Goal: Task Accomplishment & Management: Manage account settings

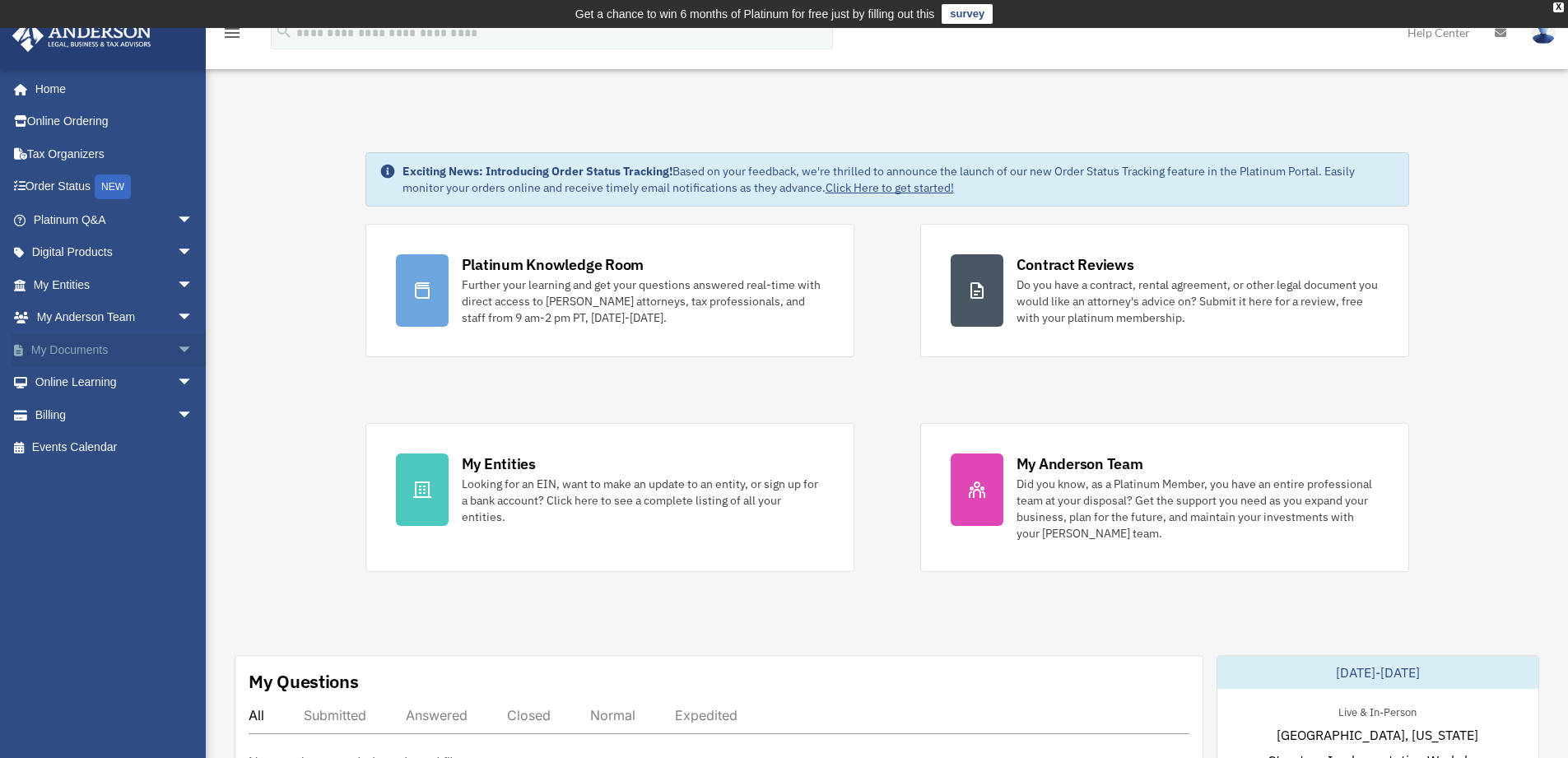
click at [177, 349] on span "arrow_drop_down" at bounding box center [192, 350] width 33 height 34
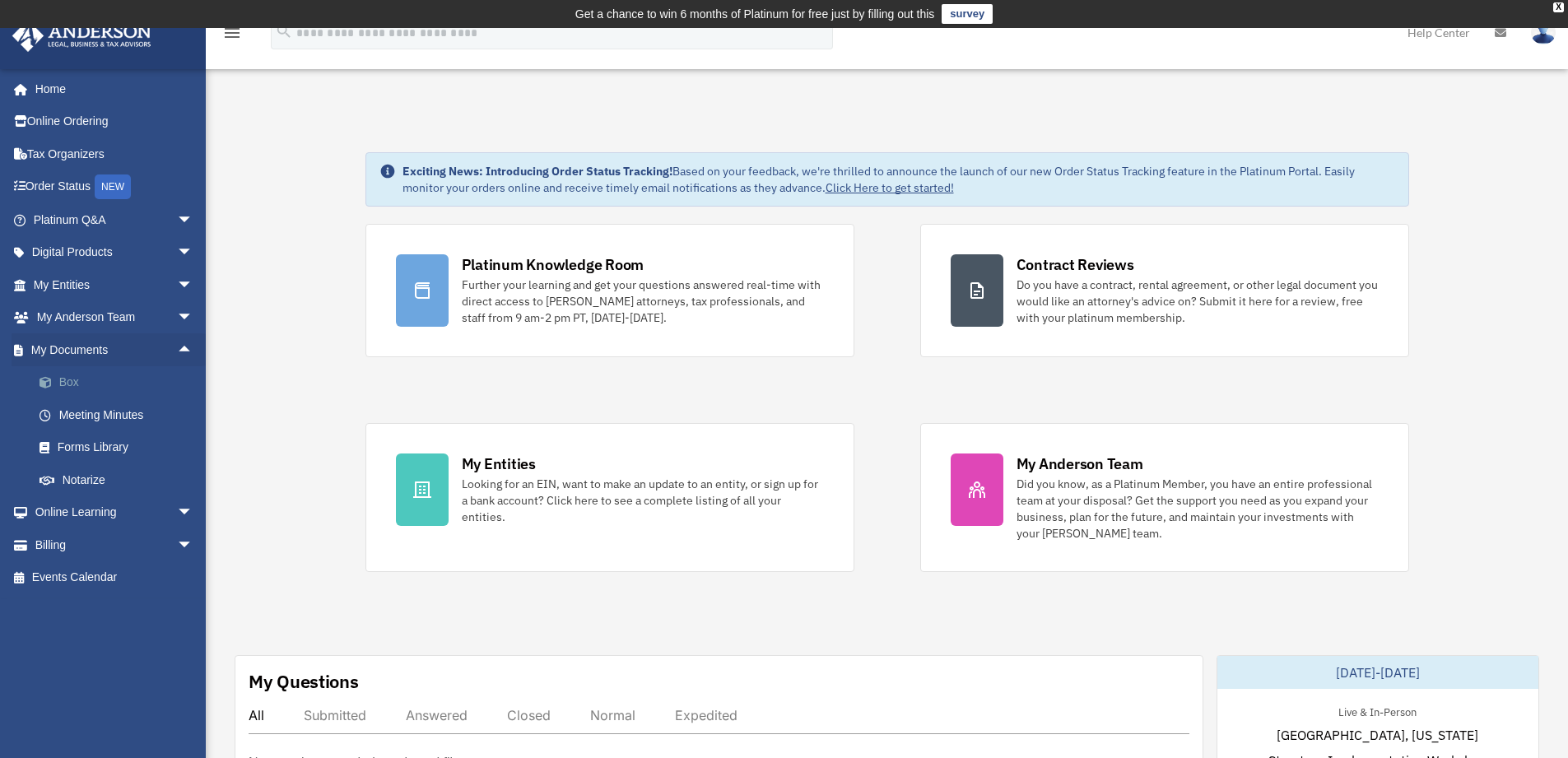
click at [70, 377] on link "Box" at bounding box center [120, 382] width 195 height 33
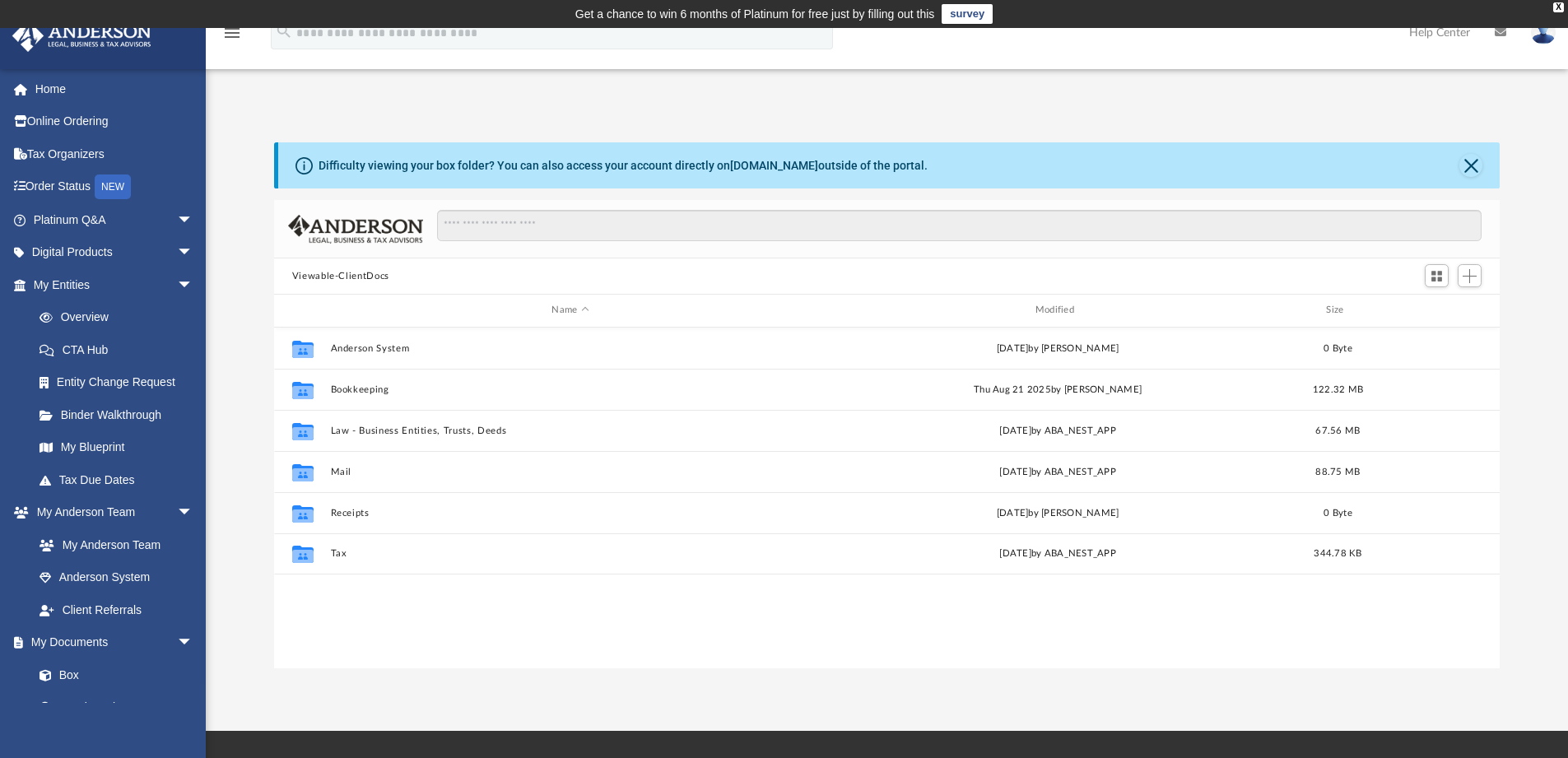
scroll to position [362, 1213]
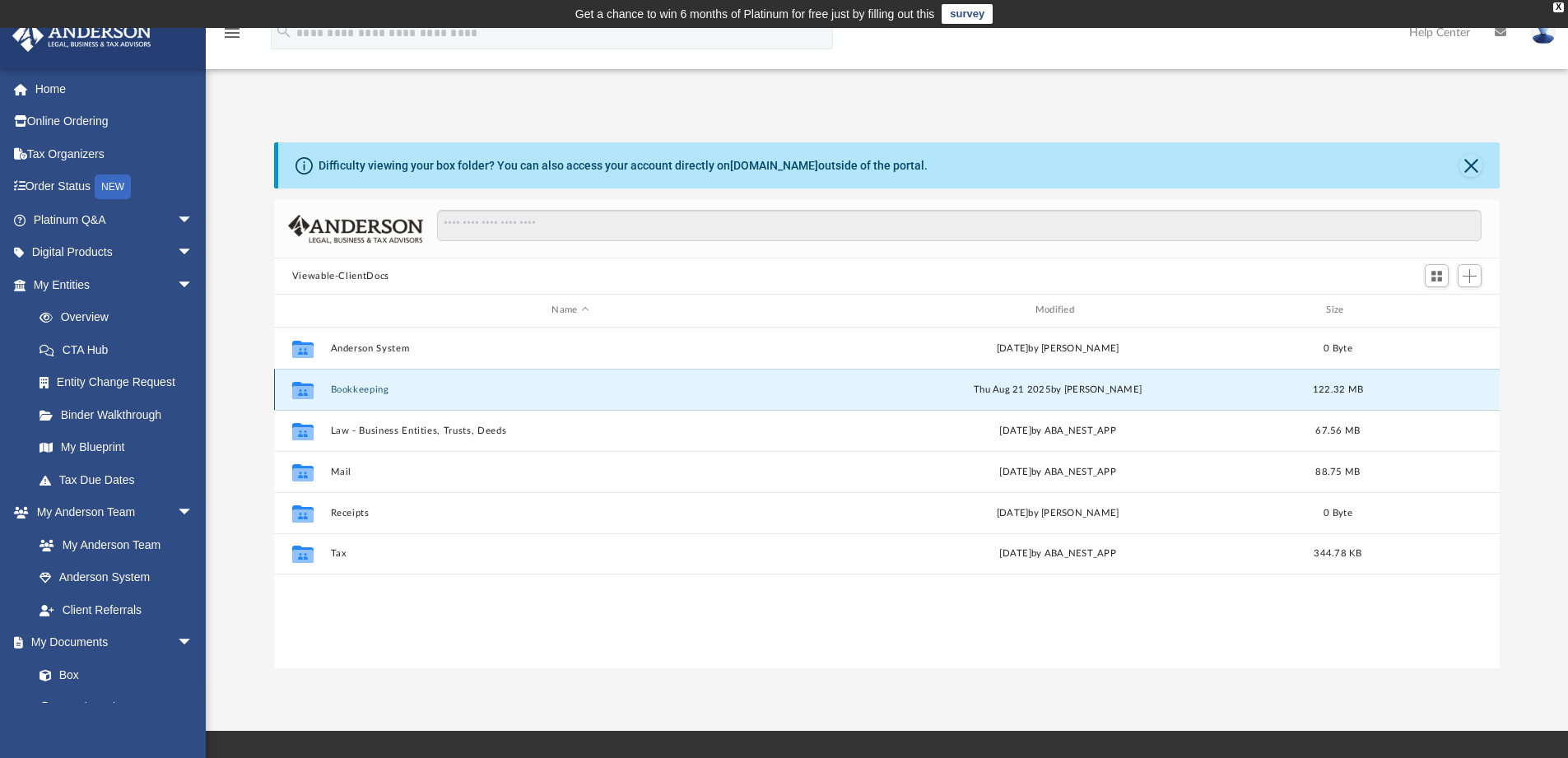
click at [363, 384] on button "Bookkeeping" at bounding box center [569, 389] width 480 height 11
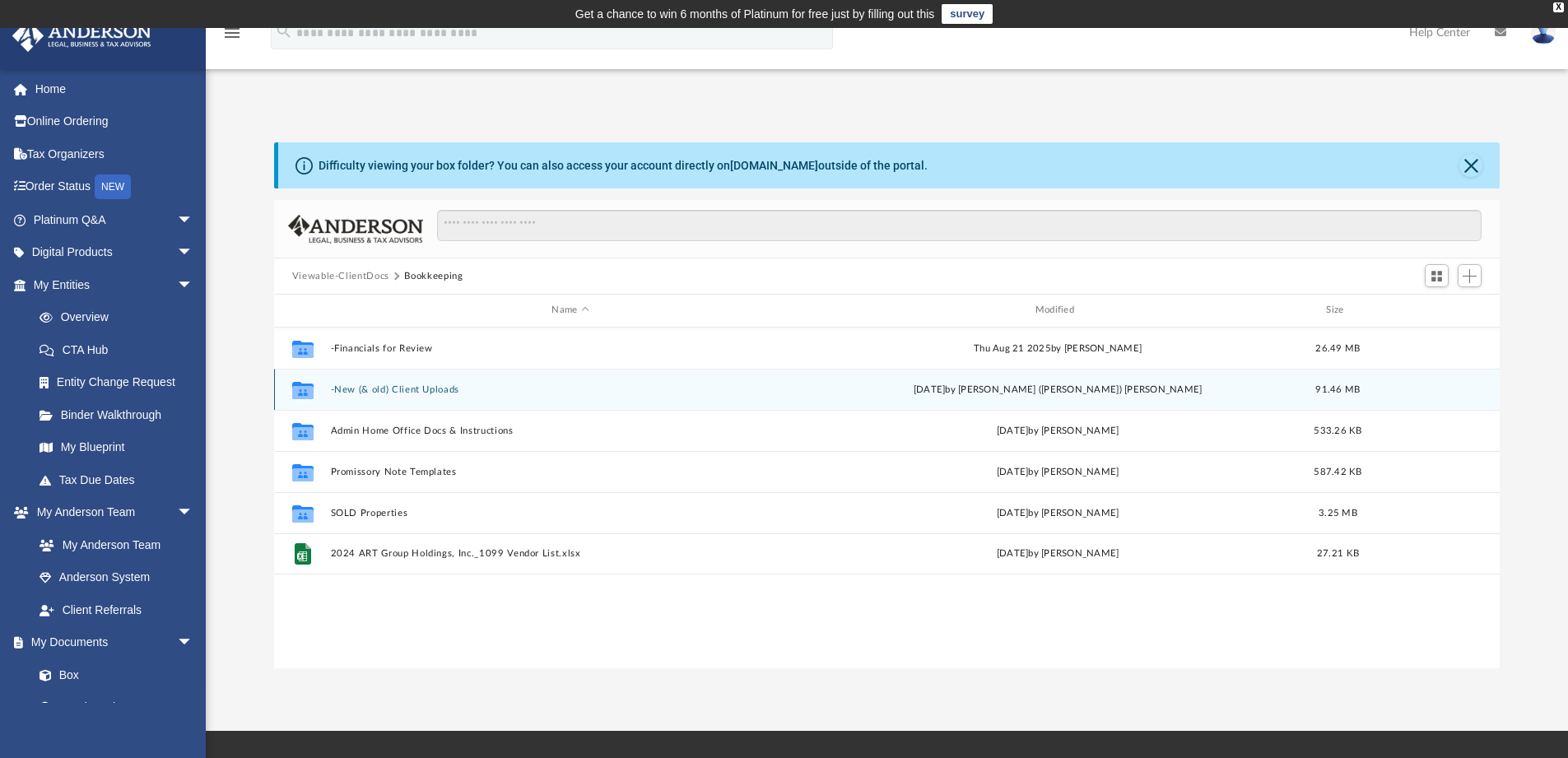
click at [426, 385] on button "-New (& old) Client Uploads" at bounding box center [569, 389] width 480 height 11
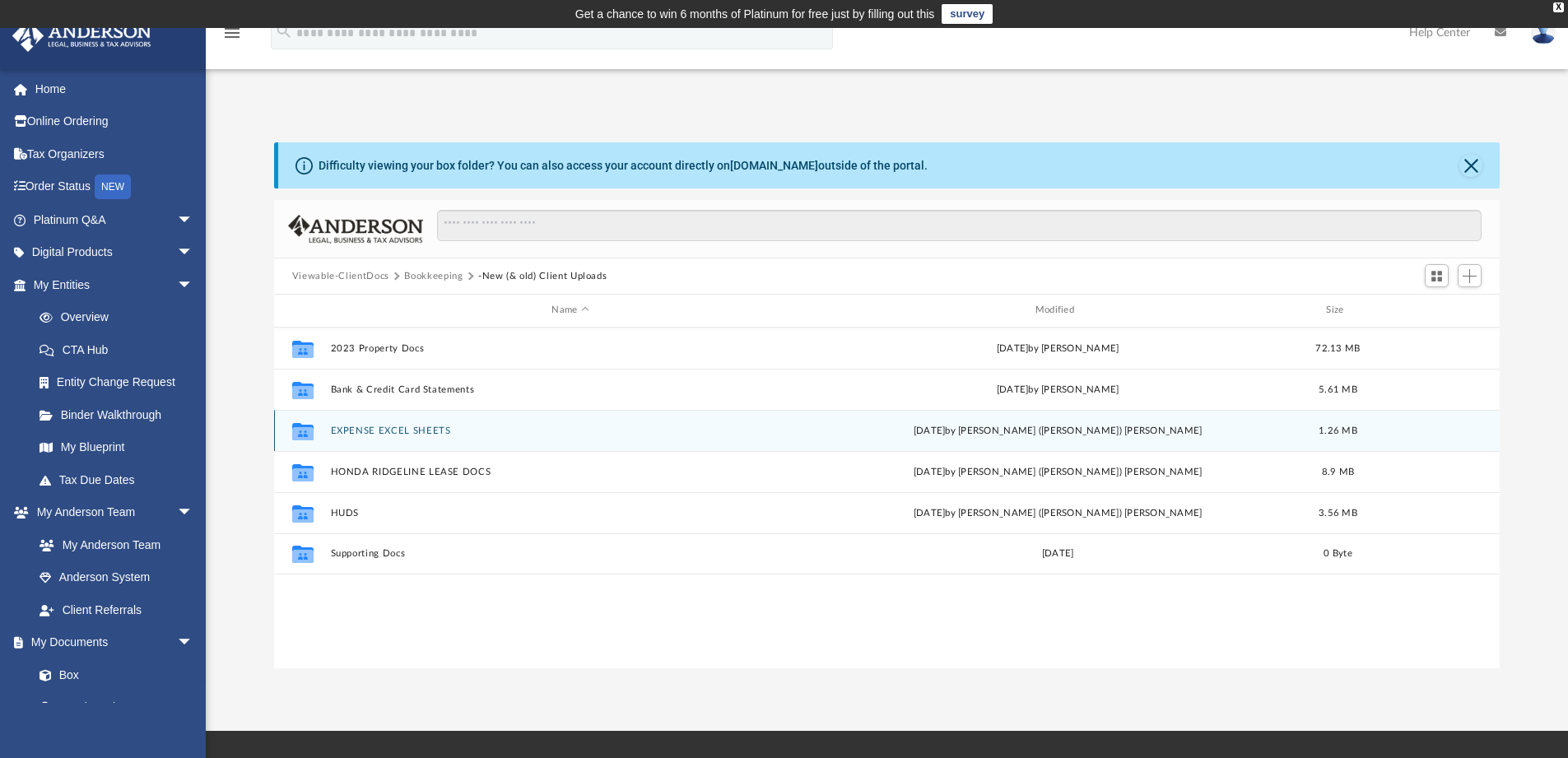
click at [416, 434] on button "EXPENSE EXCEL SHEETS" at bounding box center [569, 430] width 480 height 11
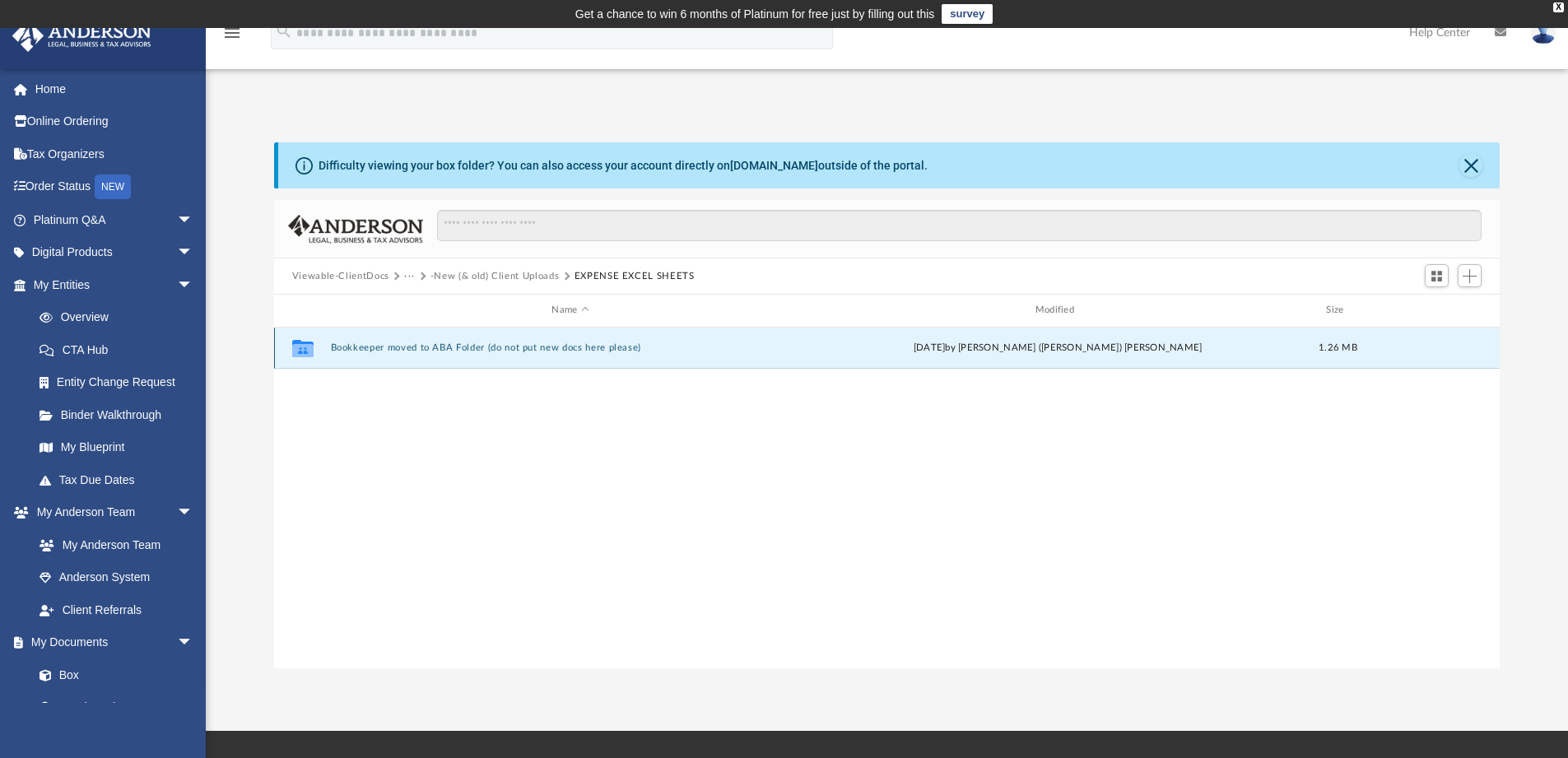
click at [578, 345] on button "Bookkeeper moved to ABA Folder (do not put new docs here please)" at bounding box center [569, 347] width 480 height 11
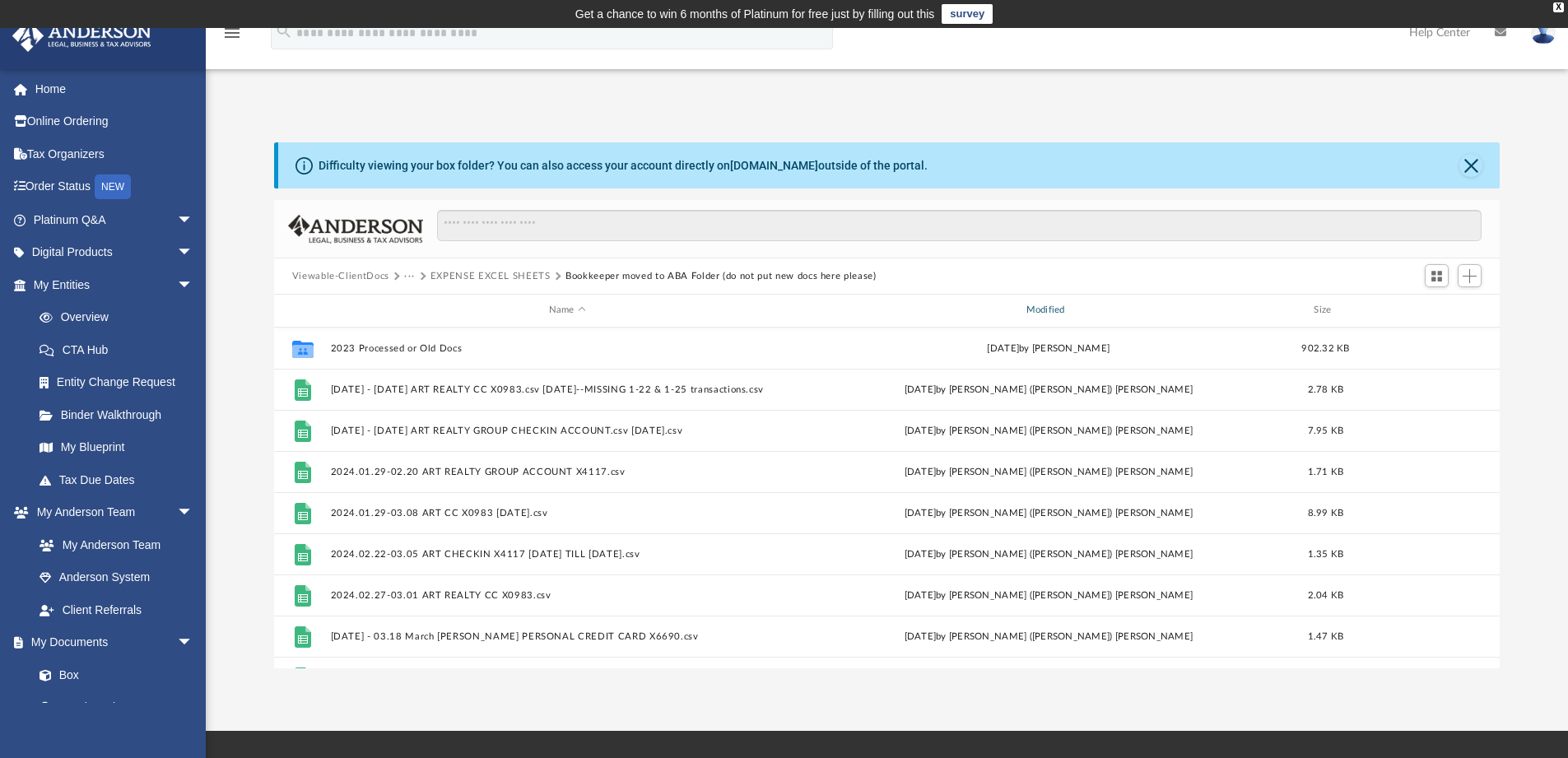
click at [1059, 305] on div "Modified" at bounding box center [1047, 310] width 474 height 15
click at [1058, 305] on div "Modified" at bounding box center [1047, 310] width 474 height 15
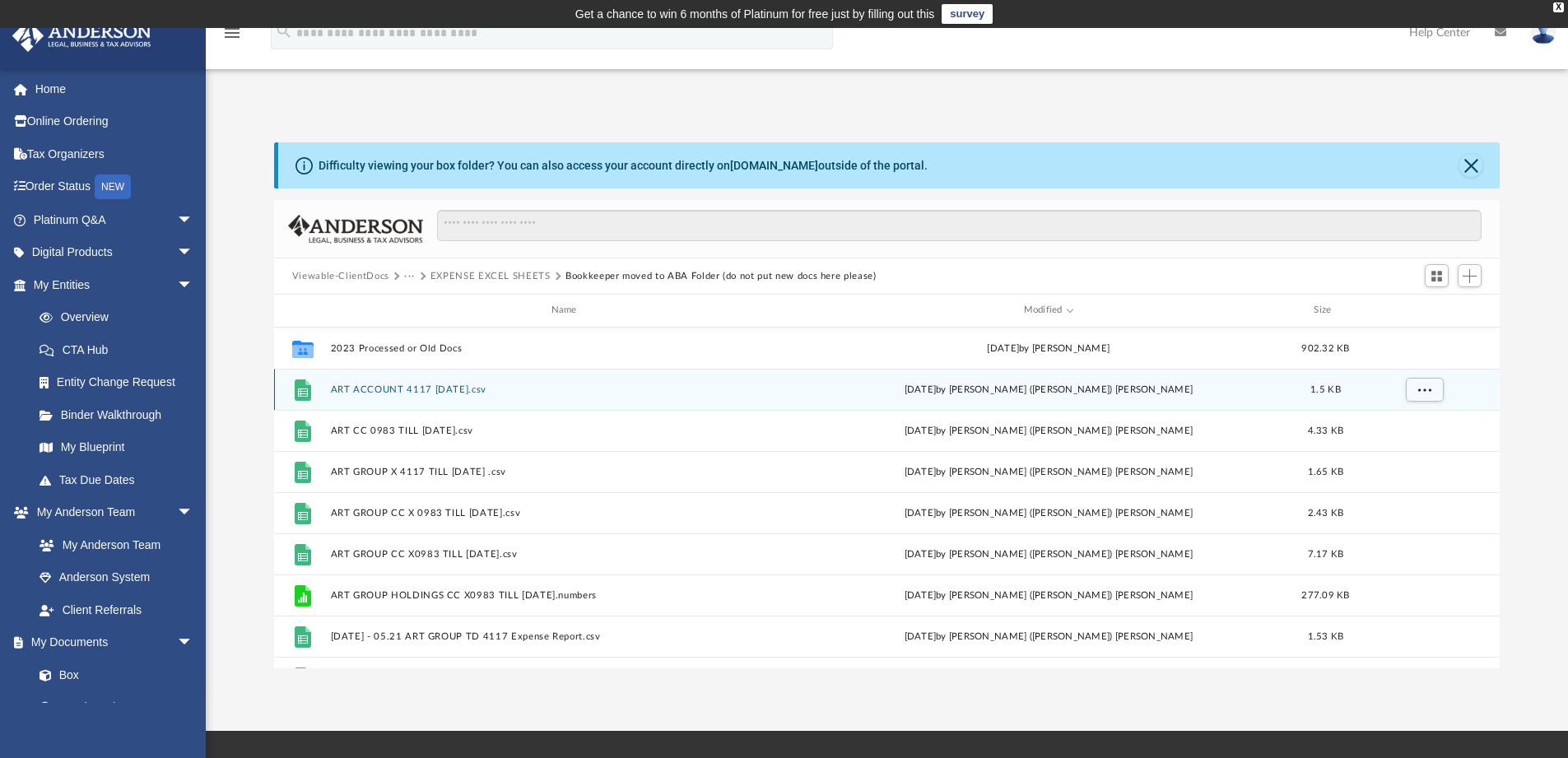
click at [411, 388] on button "ART ACCOUNT 4117 [DATE].csv" at bounding box center [566, 389] width 474 height 11
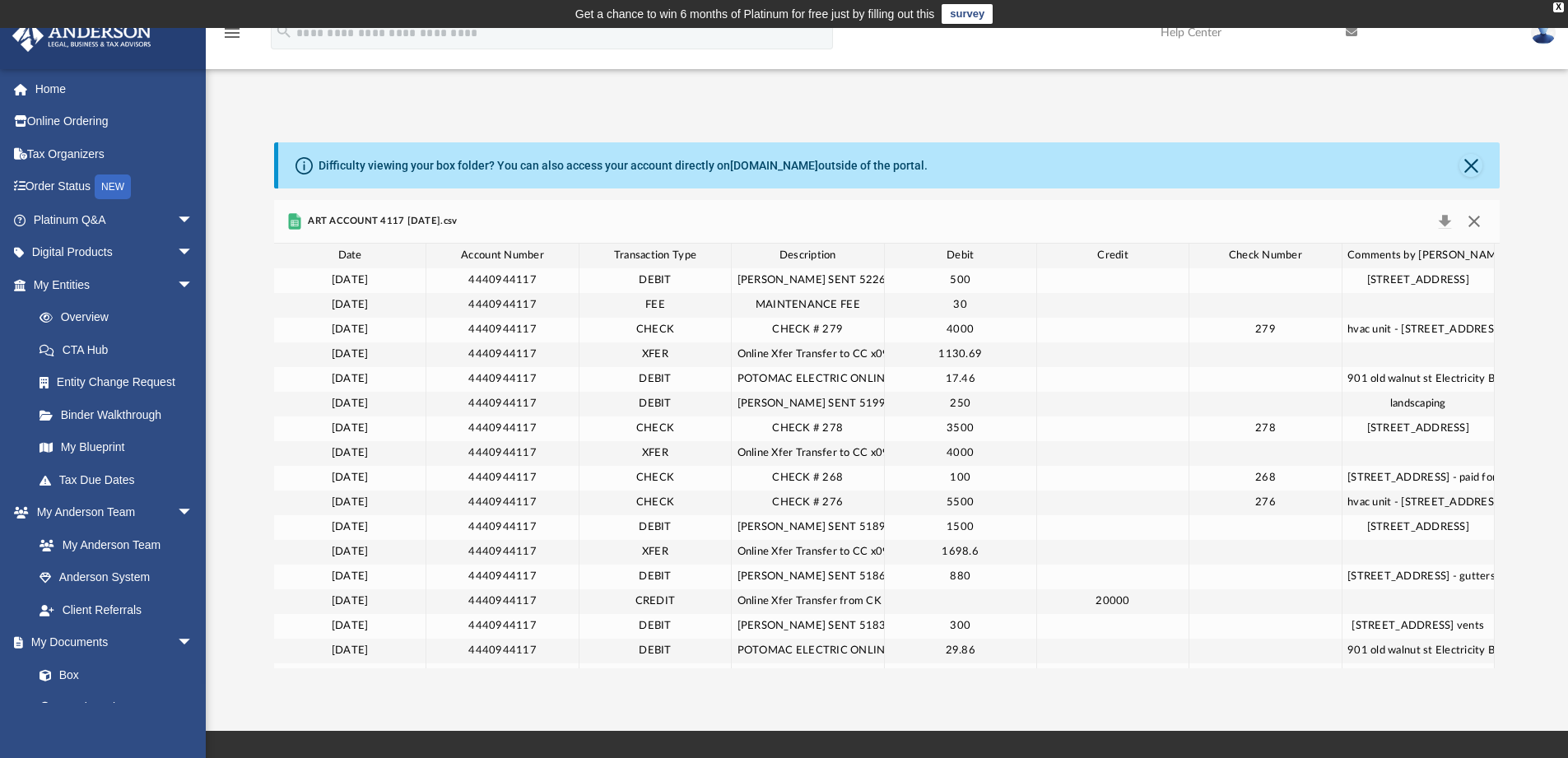
click at [1472, 217] on button "Close" at bounding box center [1474, 221] width 30 height 23
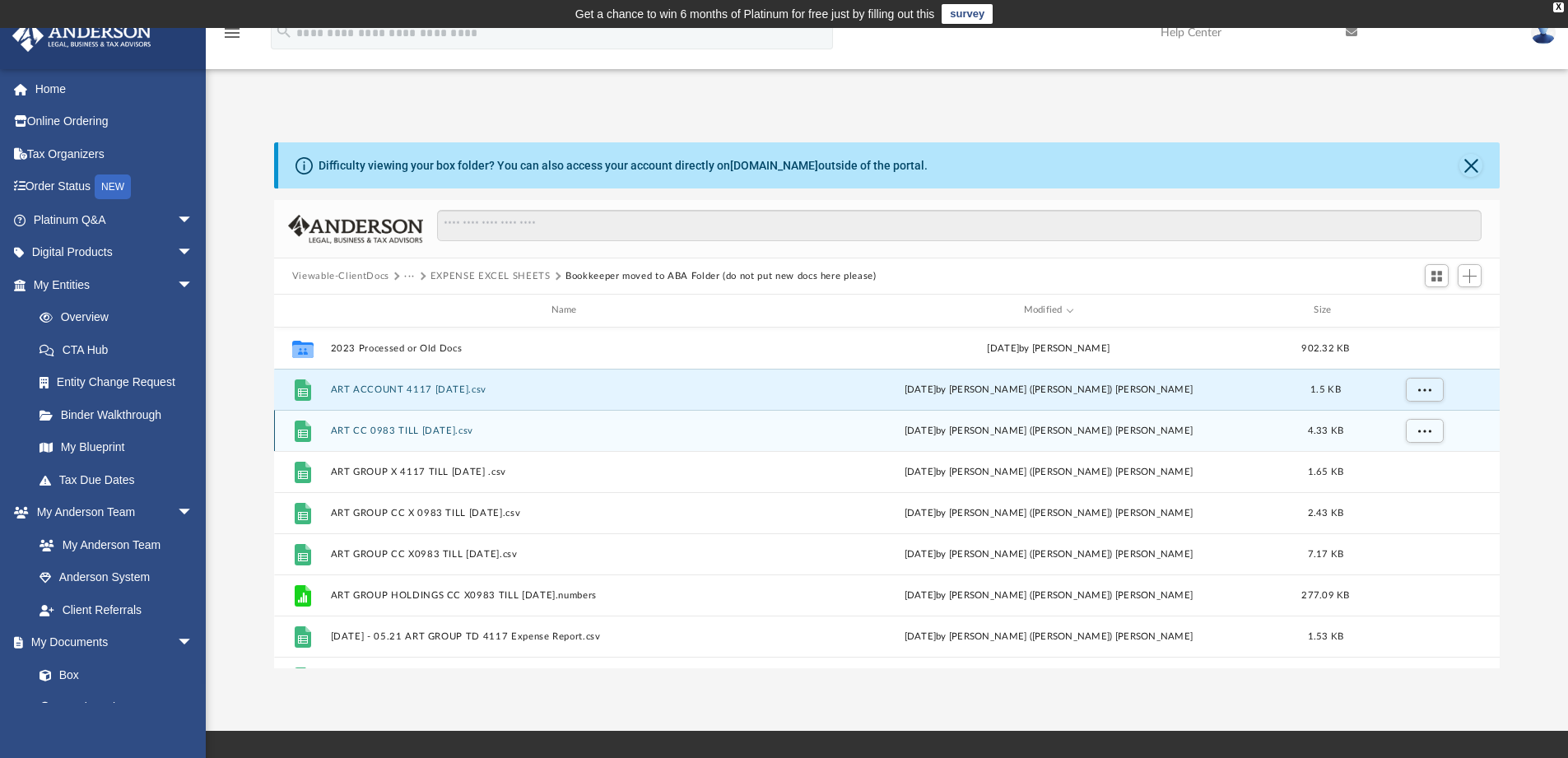
click at [464, 423] on div "File ART CC 0983 TILL [DATE].csv [DATE] by [PERSON_NAME] (Ray) Mehta 4.33 KB" at bounding box center [887, 430] width 1227 height 41
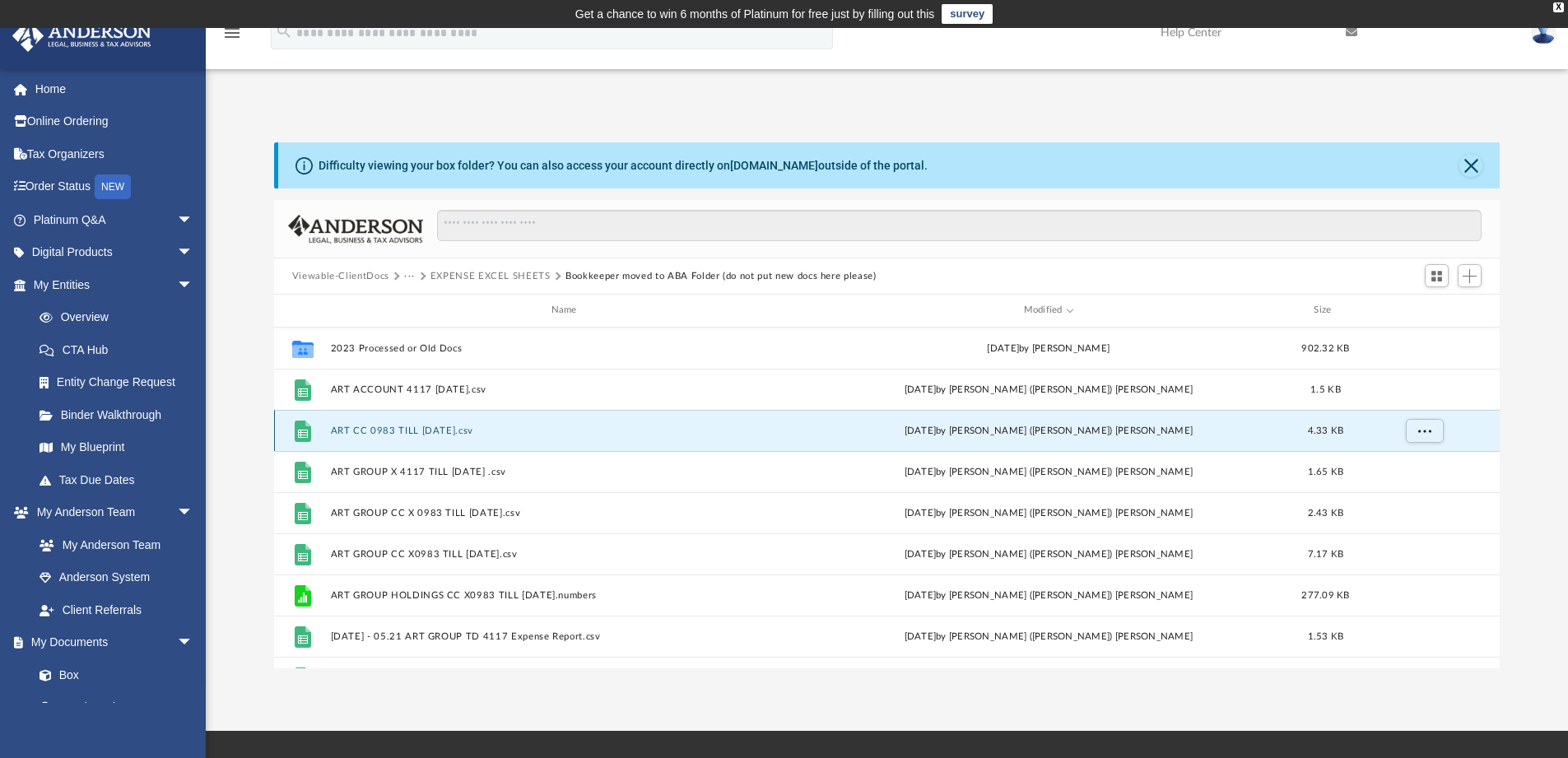
click at [461, 429] on button "ART CC 0983 TILL [DATE].csv" at bounding box center [566, 430] width 474 height 11
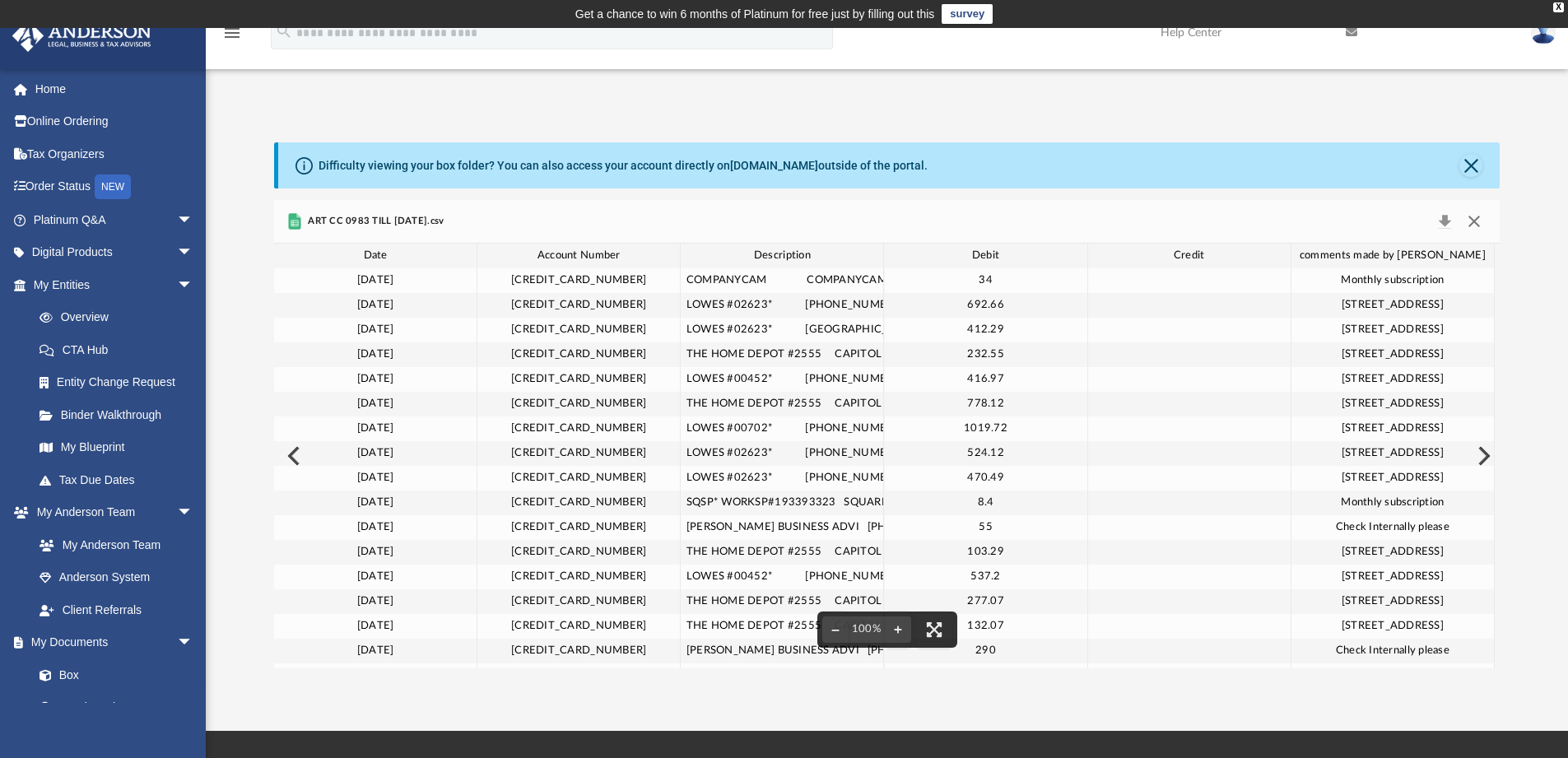
click at [1472, 223] on button "Close" at bounding box center [1474, 221] width 30 height 23
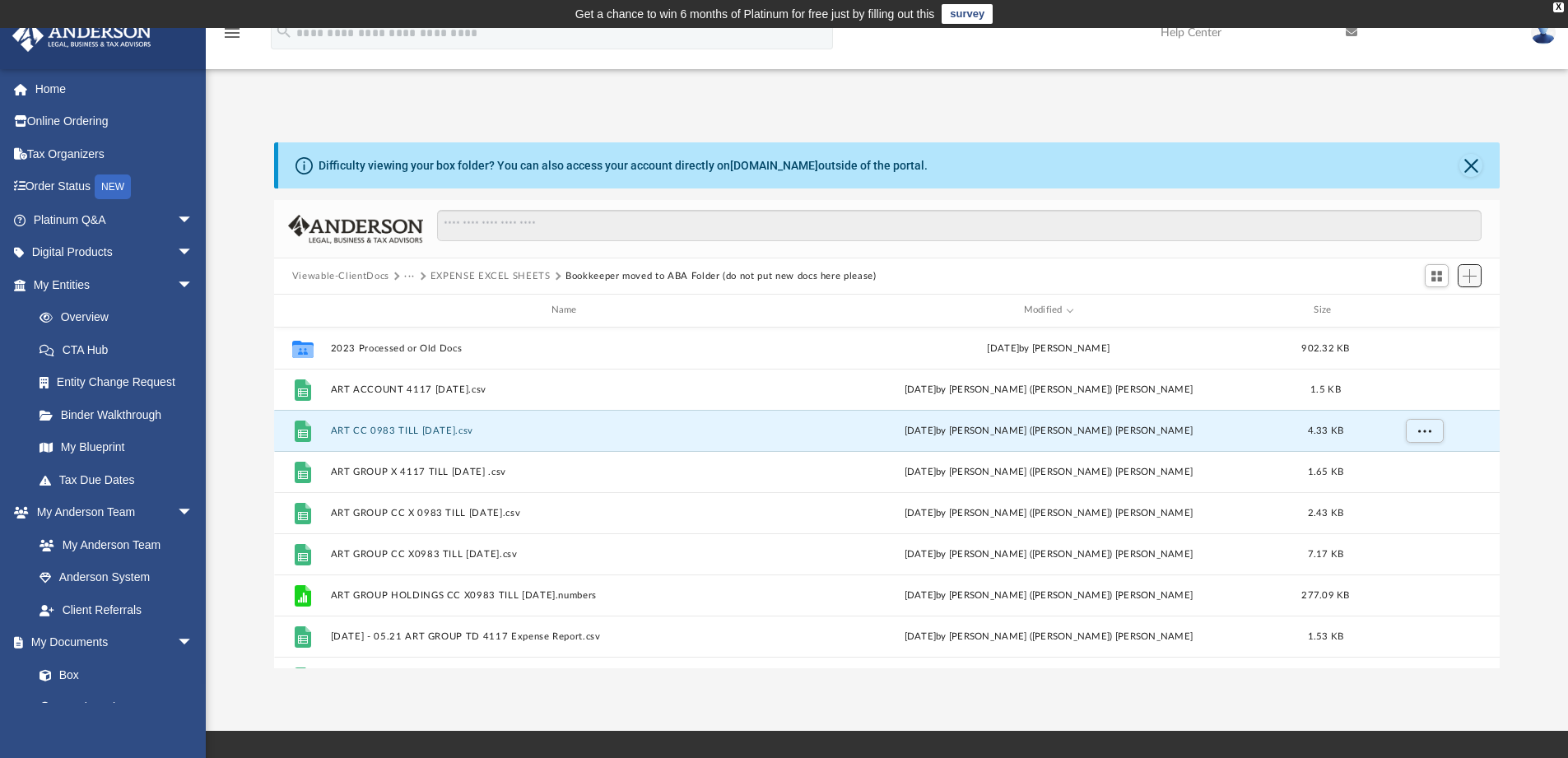
click at [1467, 281] on span "Add" at bounding box center [1469, 276] width 14 height 14
click at [1445, 306] on li "Upload" at bounding box center [1446, 309] width 52 height 18
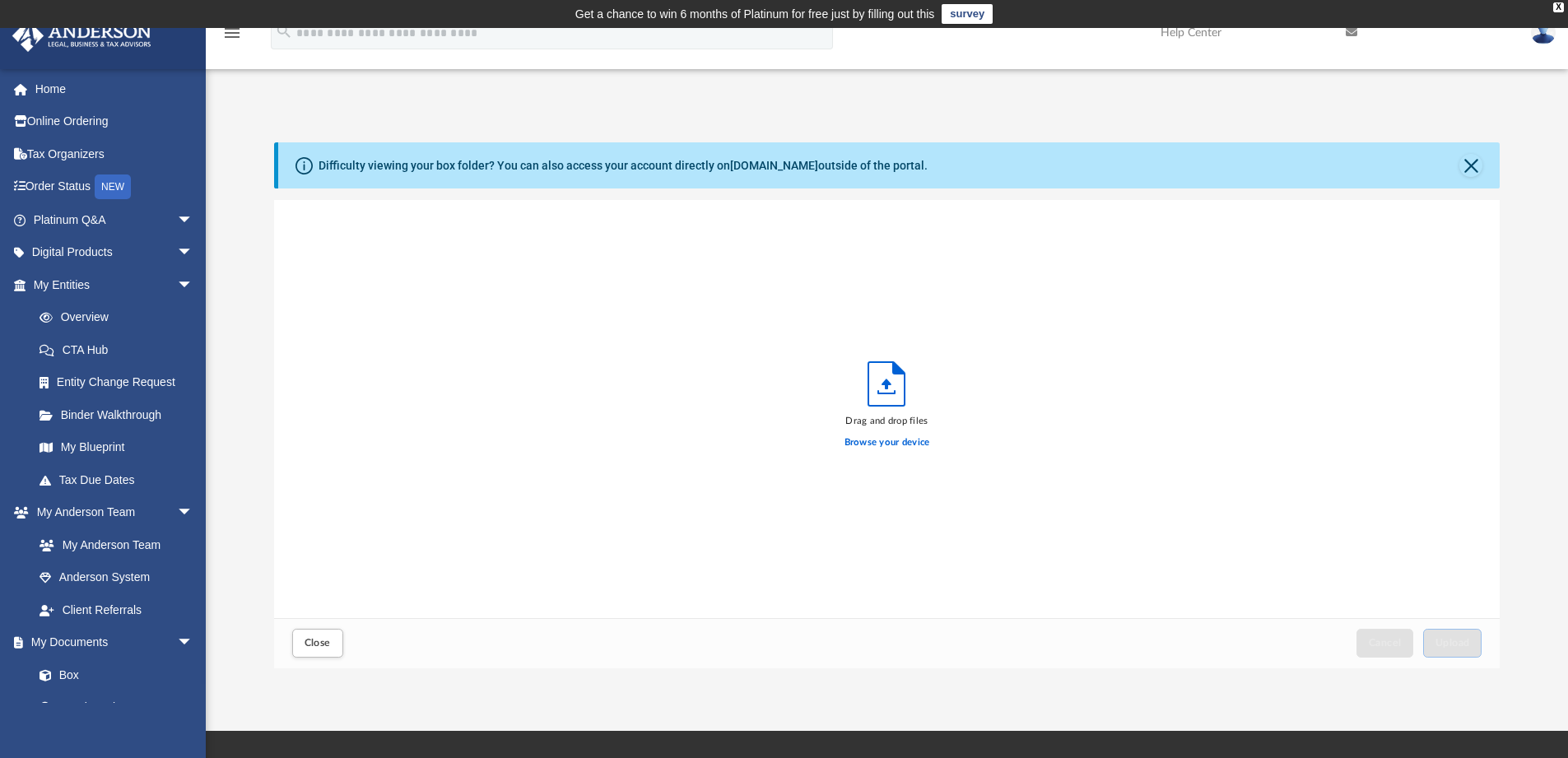
scroll to position [405, 1213]
click at [887, 445] on label "Browse your device" at bounding box center [887, 442] width 86 height 15
click at [0, 0] on input "Browse your device" at bounding box center [0, 0] width 0 height 0
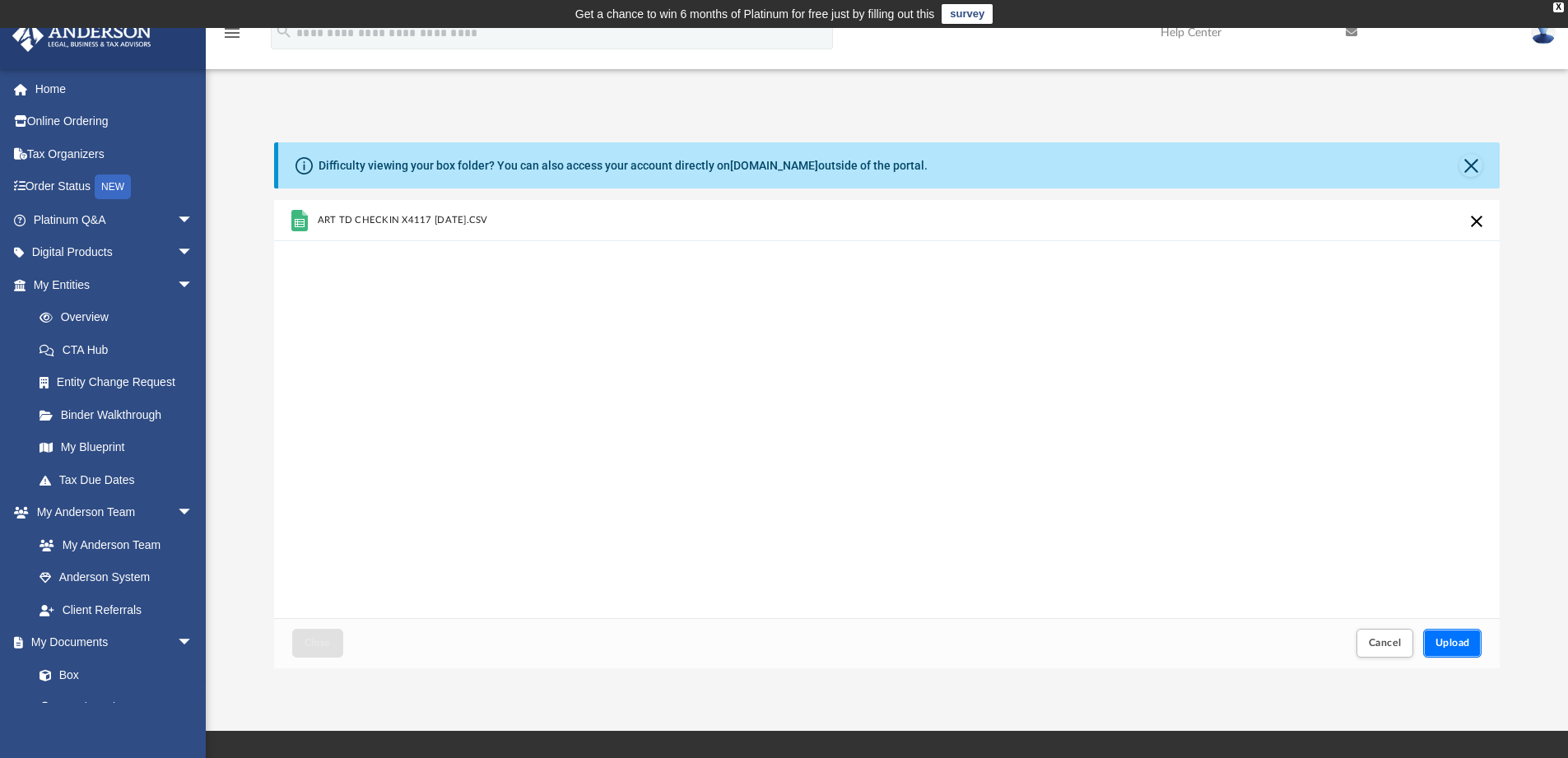
click at [1448, 644] on span "Upload" at bounding box center [1452, 643] width 35 height 10
click at [1471, 166] on button "Close" at bounding box center [1470, 165] width 23 height 23
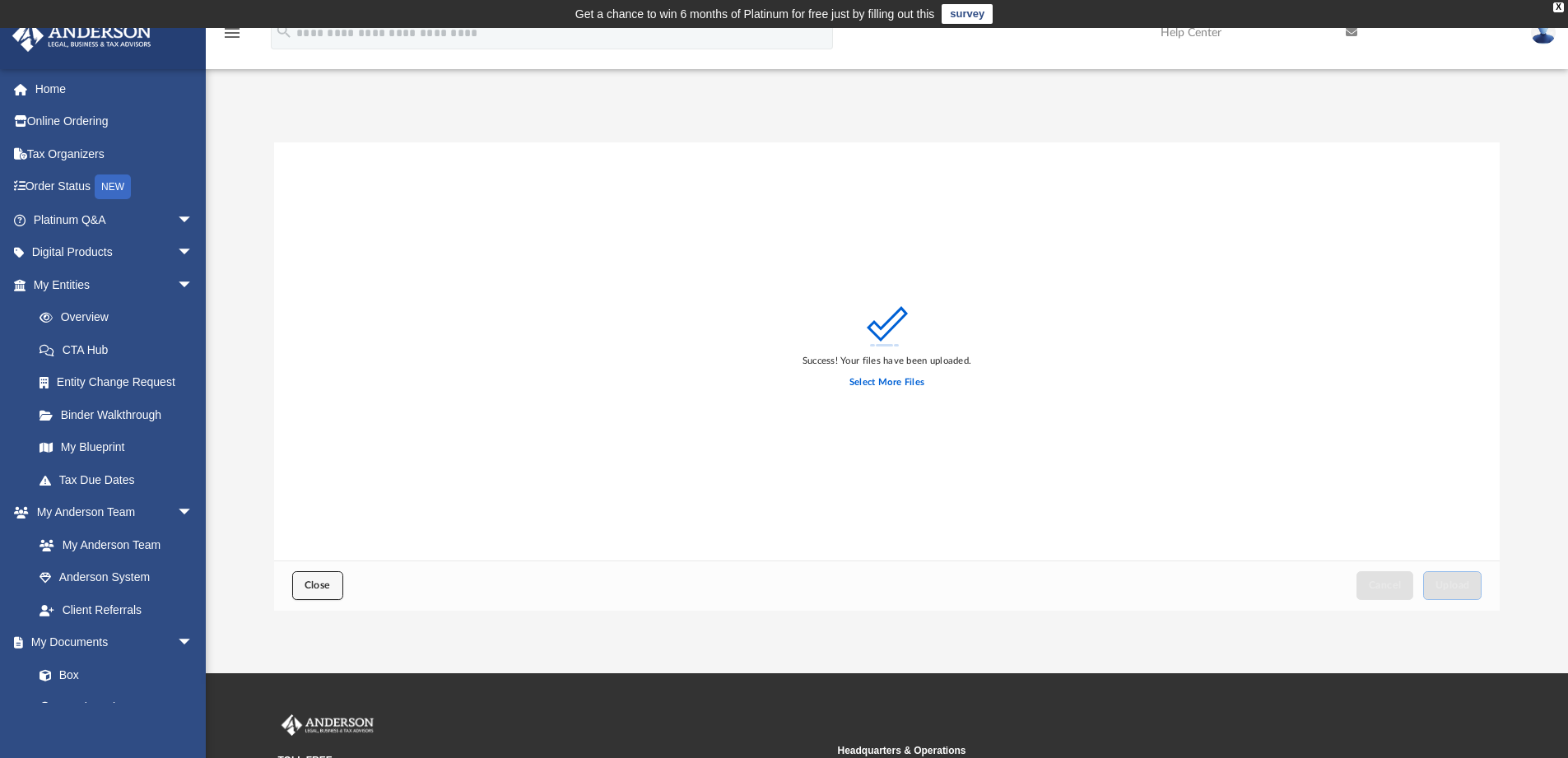
click at [324, 582] on span "Close" at bounding box center [318, 585] width 27 height 10
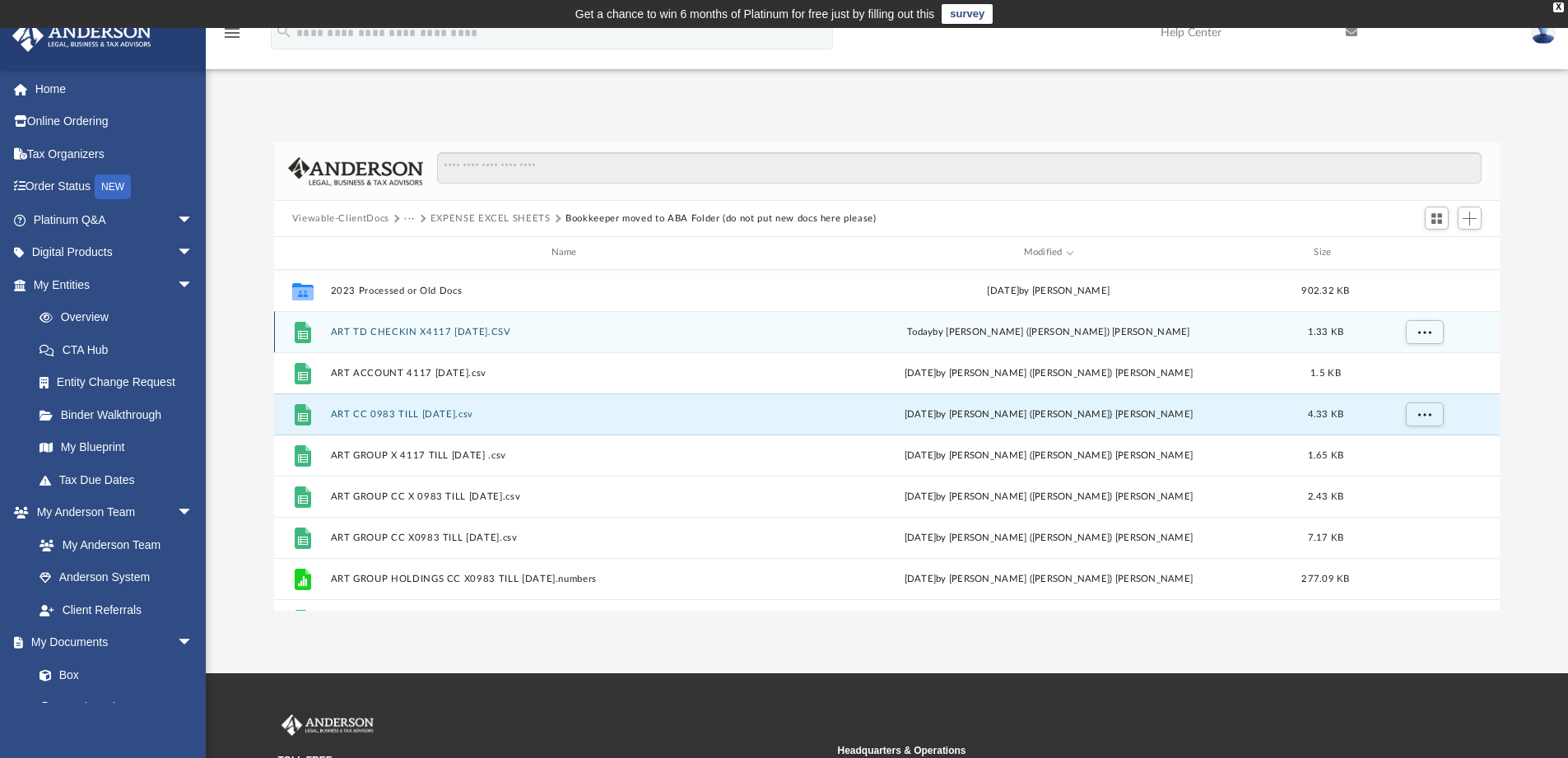
click at [1066, 327] on div "[DATE] by [PERSON_NAME] ([PERSON_NAME]) [PERSON_NAME]" at bounding box center [1048, 332] width 474 height 15
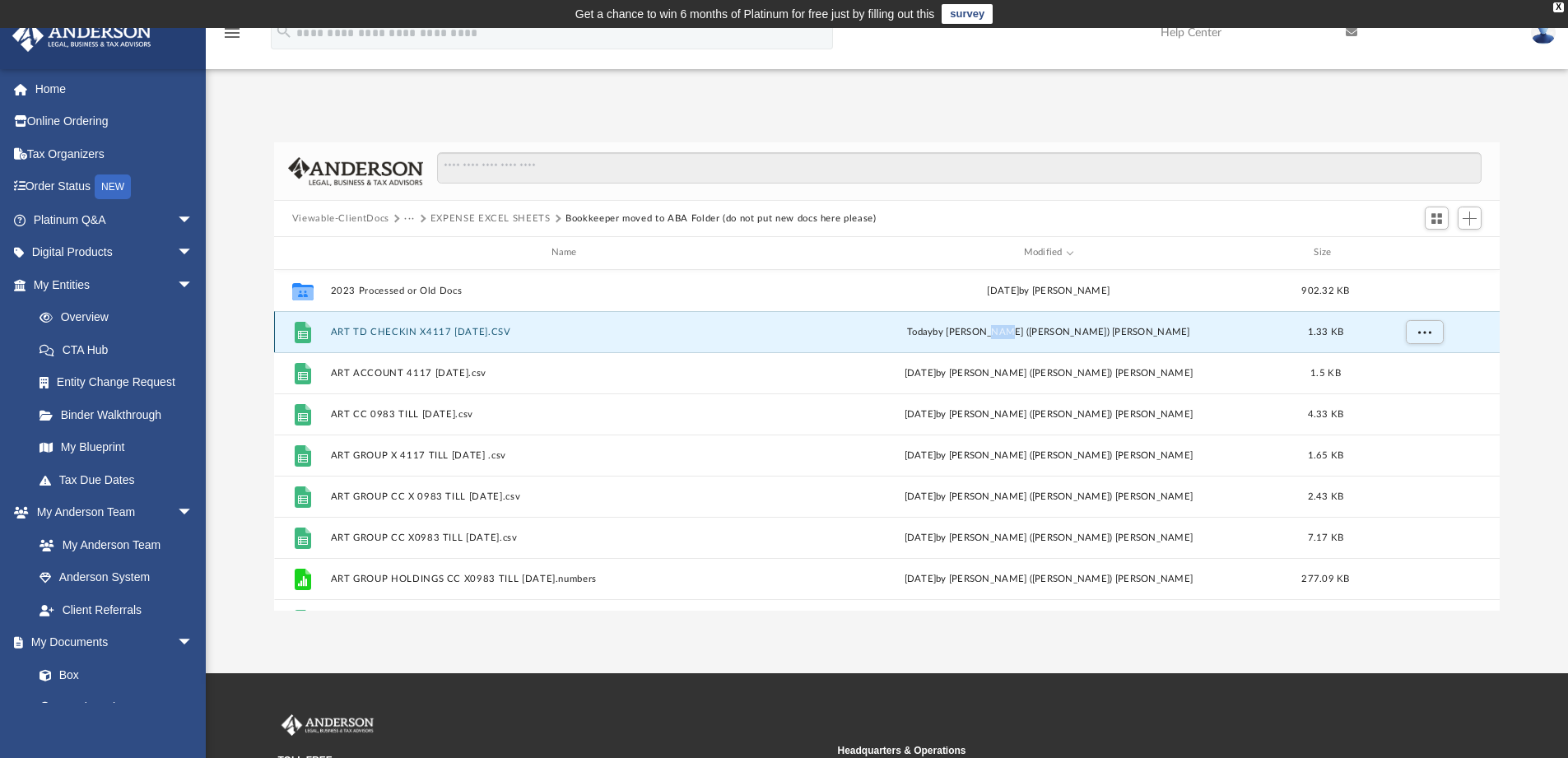
click at [1066, 327] on div "[DATE] by [PERSON_NAME] ([PERSON_NAME]) [PERSON_NAME]" at bounding box center [1048, 332] width 474 height 15
click at [451, 330] on button "ART TD CHECKIN X4117 [DATE].CSV" at bounding box center [566, 332] width 474 height 11
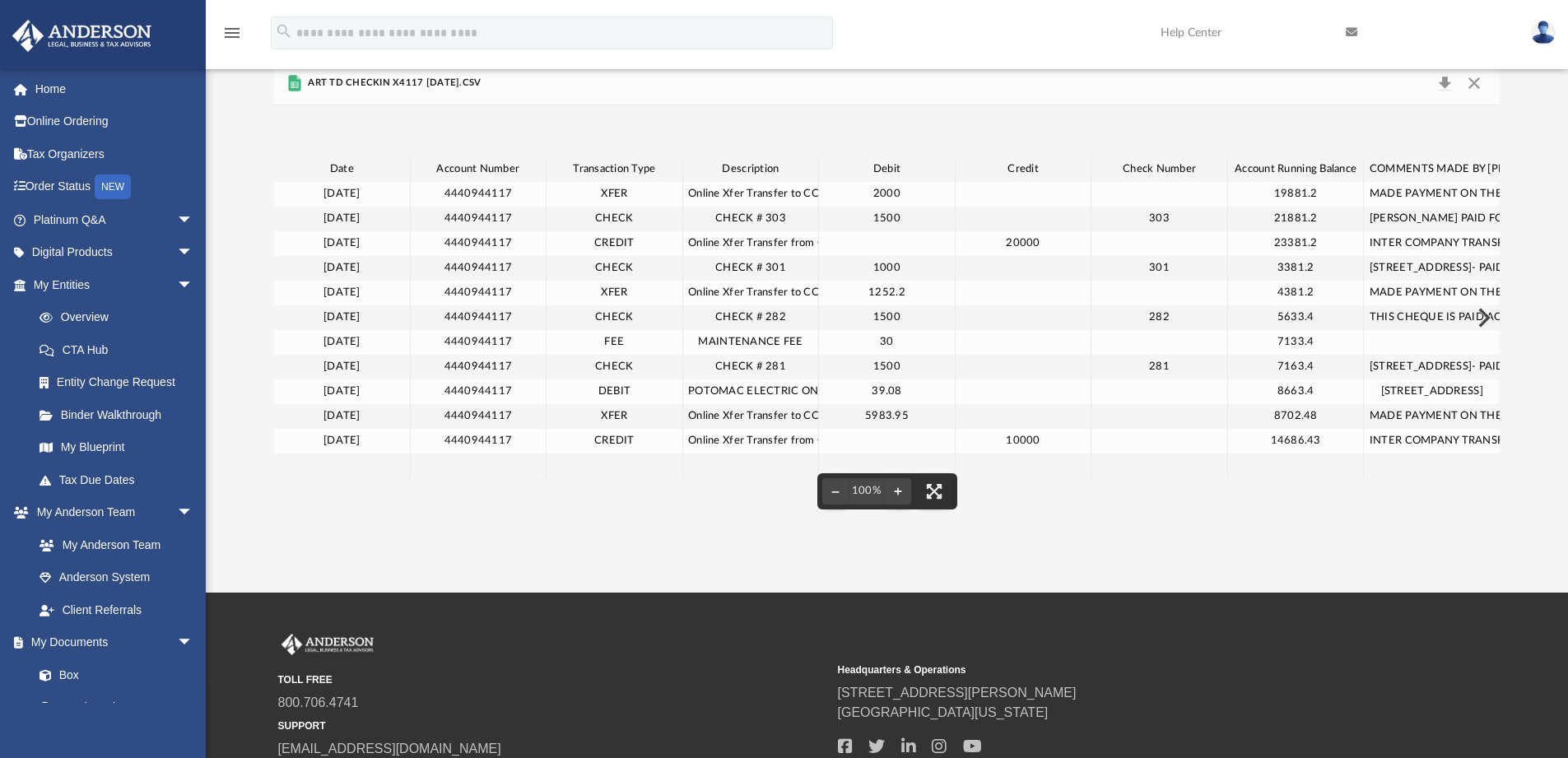
scroll to position [0, 0]
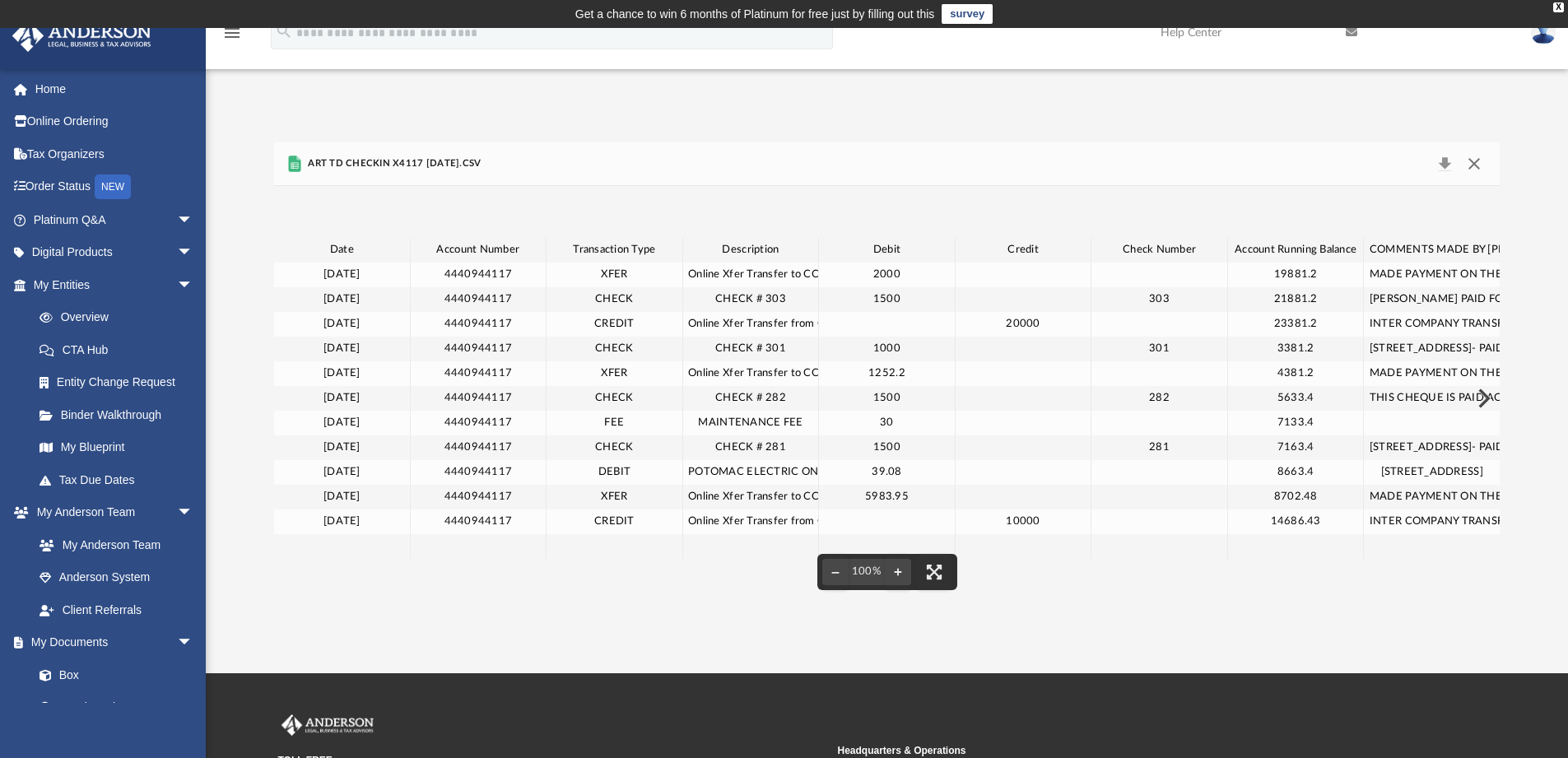
click at [1470, 161] on button "Close" at bounding box center [1474, 163] width 30 height 23
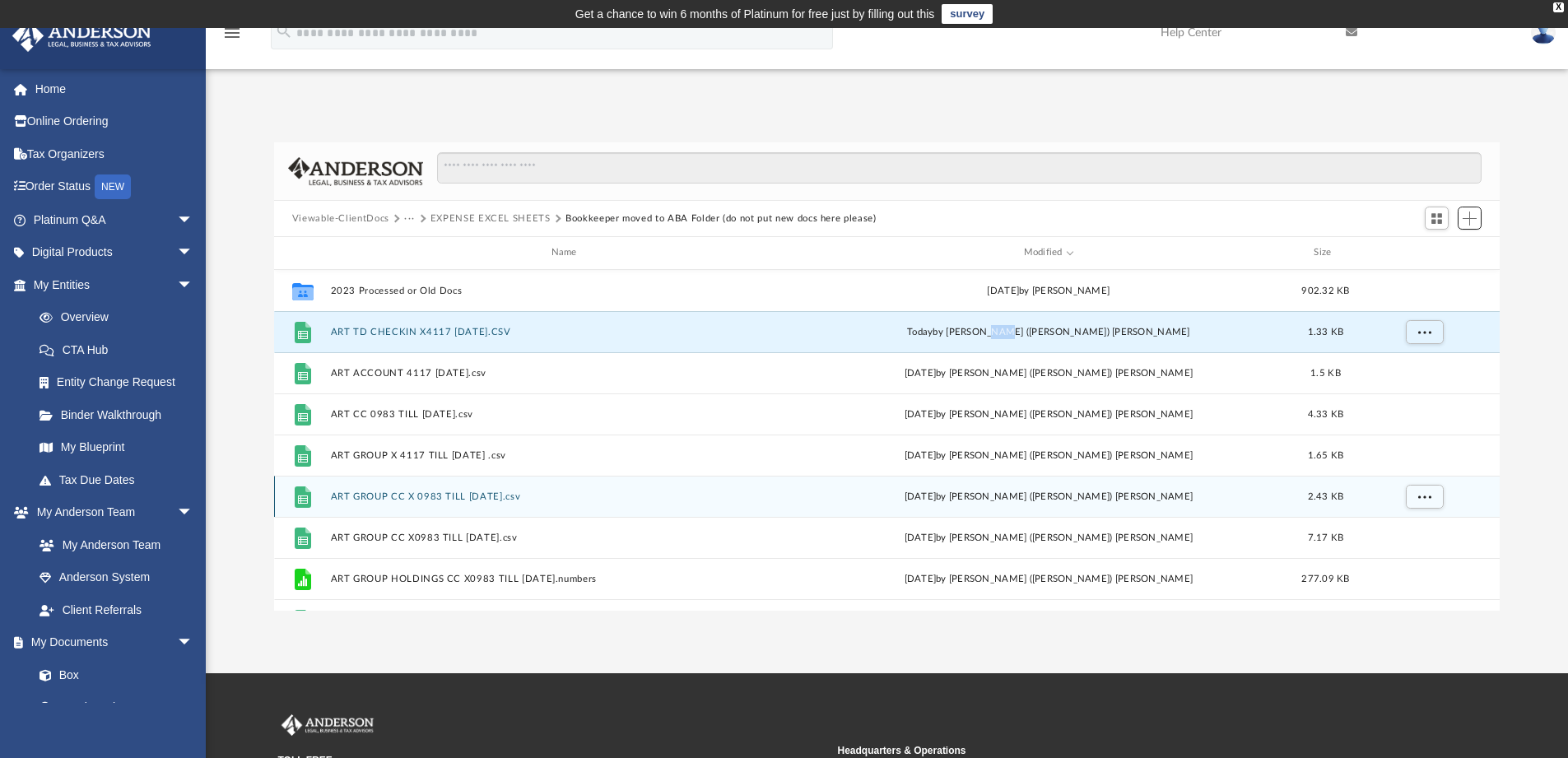
drag, startPoint x: 1469, startPoint y: 210, endPoint x: 1327, endPoint y: 491, distance: 314.8
click at [1469, 210] on button "Add" at bounding box center [1469, 217] width 25 height 23
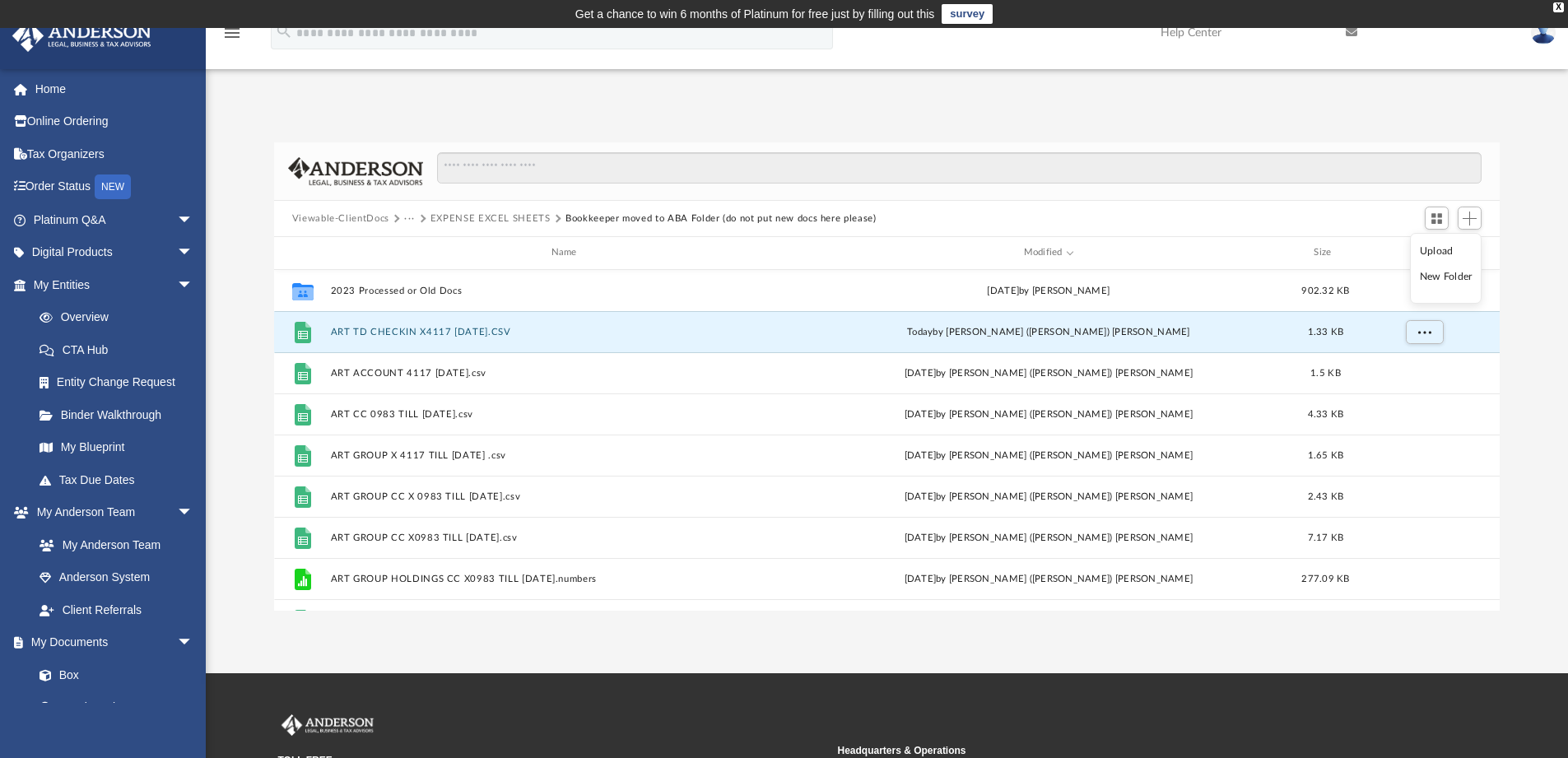
click at [1439, 256] on li "Upload" at bounding box center [1446, 252] width 52 height 18
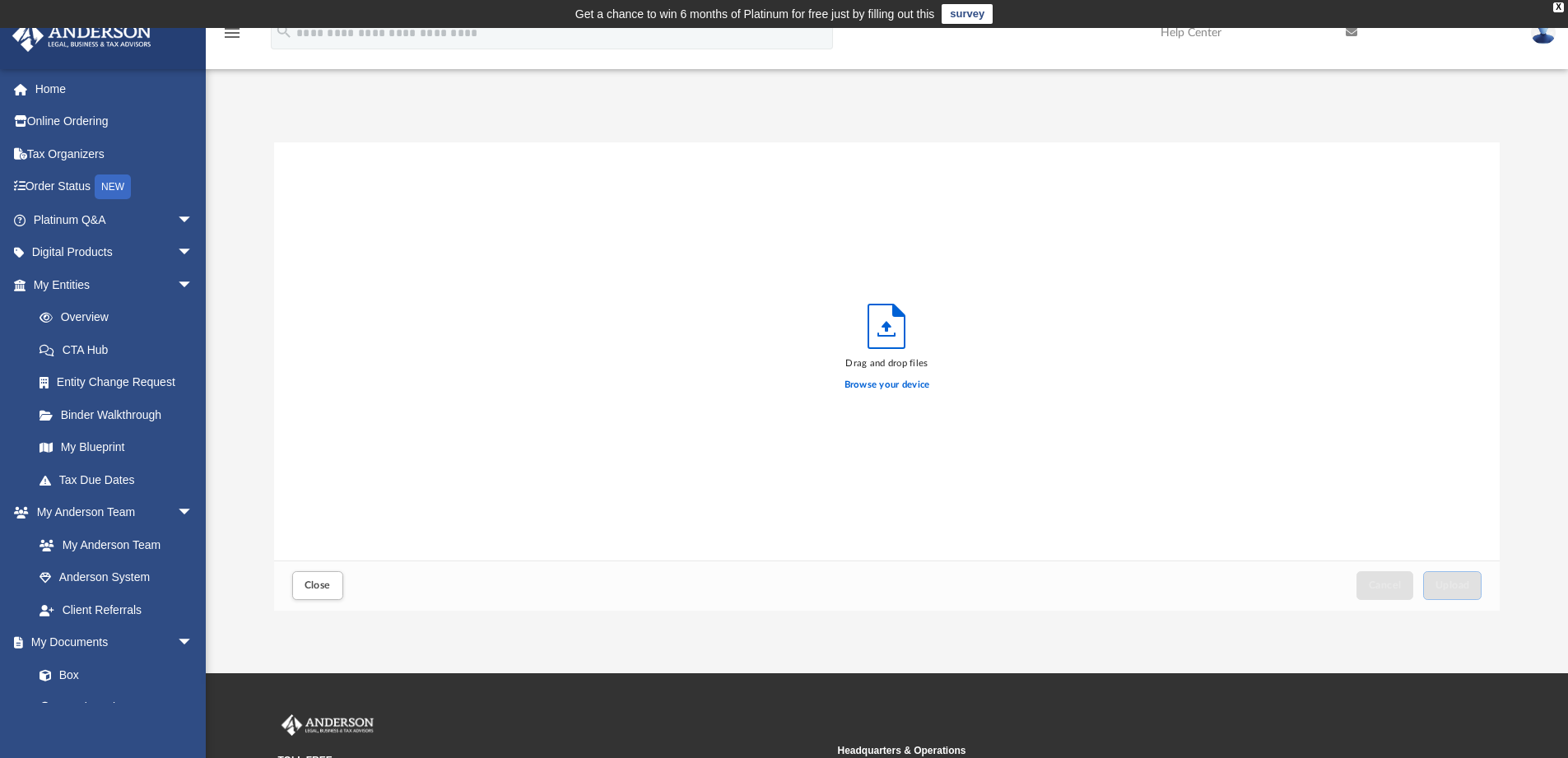
scroll to position [405, 1213]
click at [905, 391] on label "Browse your device" at bounding box center [887, 385] width 86 height 15
click at [0, 0] on input "Browse your device" at bounding box center [0, 0] width 0 height 0
click at [1456, 589] on span "Upload" at bounding box center [1452, 585] width 35 height 10
click at [330, 583] on span "Close" at bounding box center [318, 585] width 27 height 10
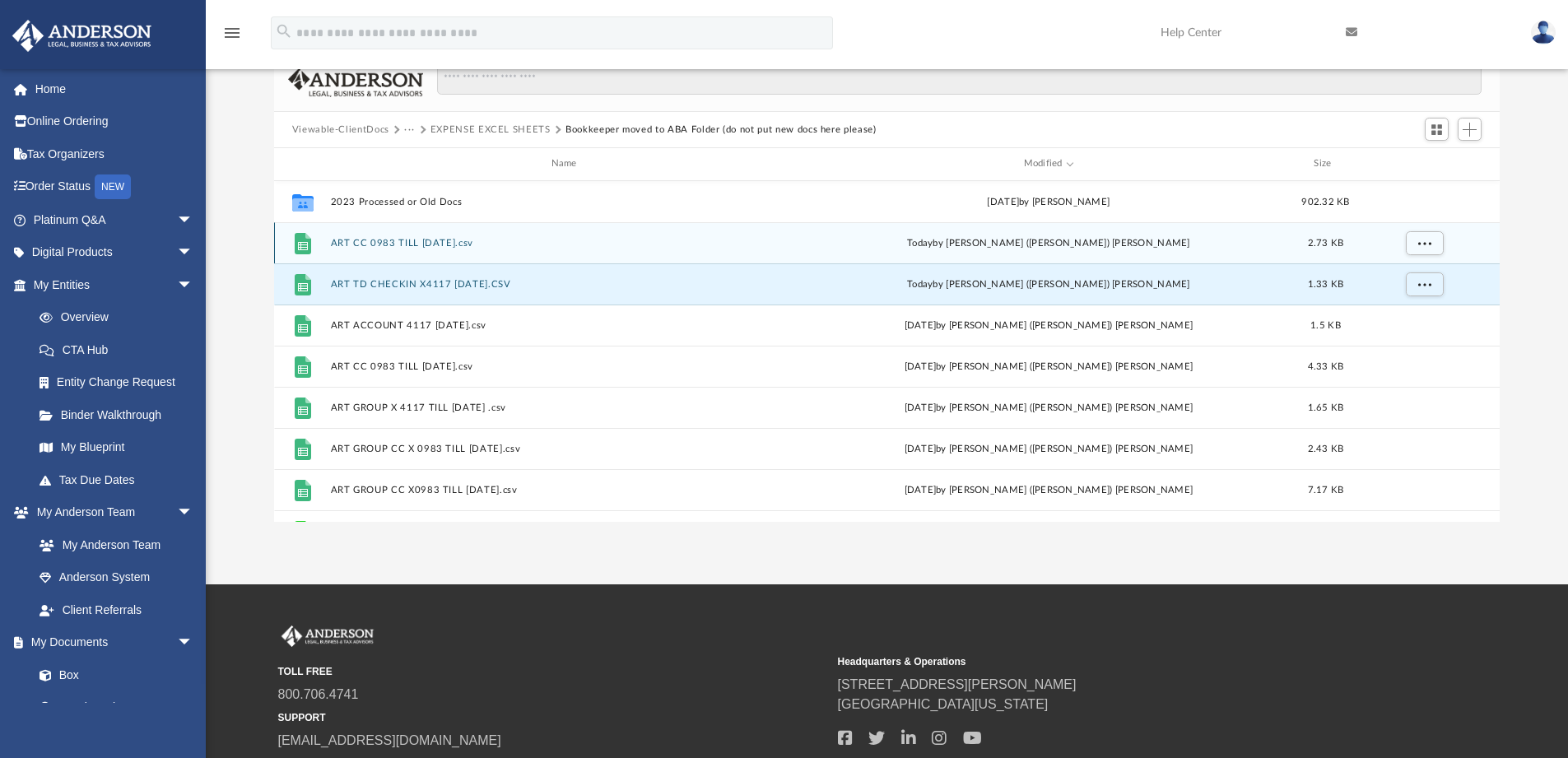
scroll to position [0, 0]
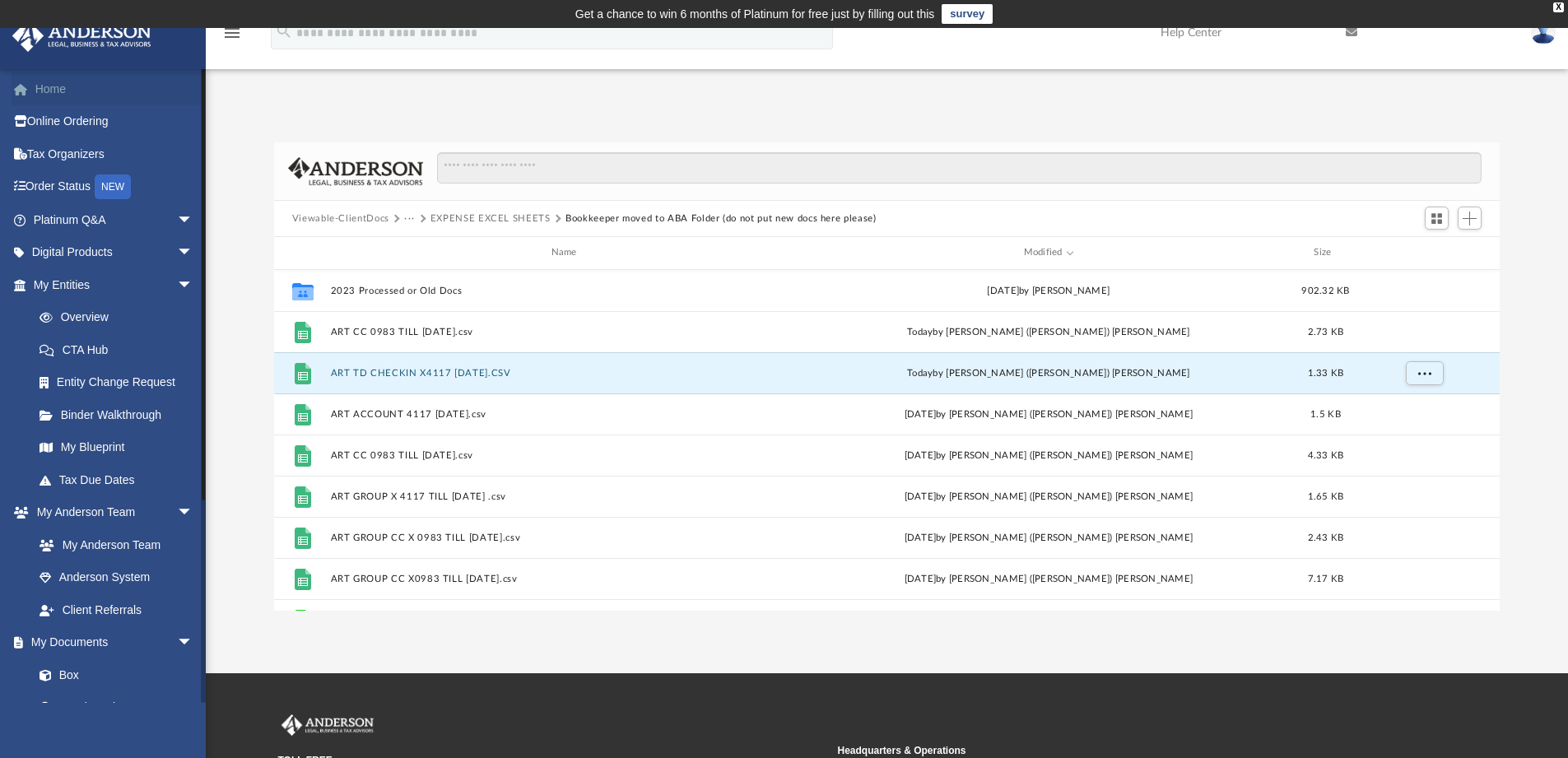
click at [61, 90] on link "Home" at bounding box center [114, 88] width 206 height 33
